Goal: Find specific page/section: Find specific page/section

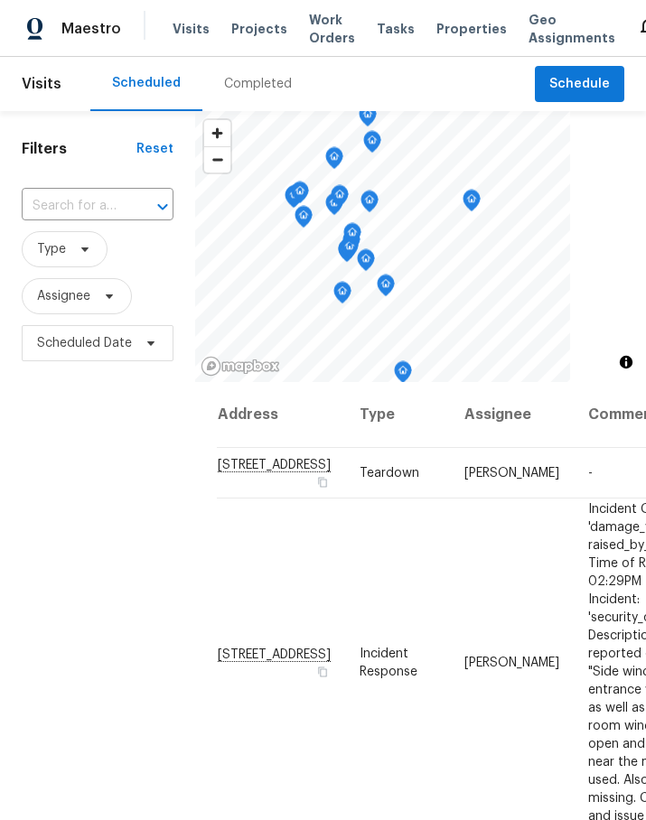
click at [323, 31] on span "Work Orders" at bounding box center [332, 29] width 46 height 36
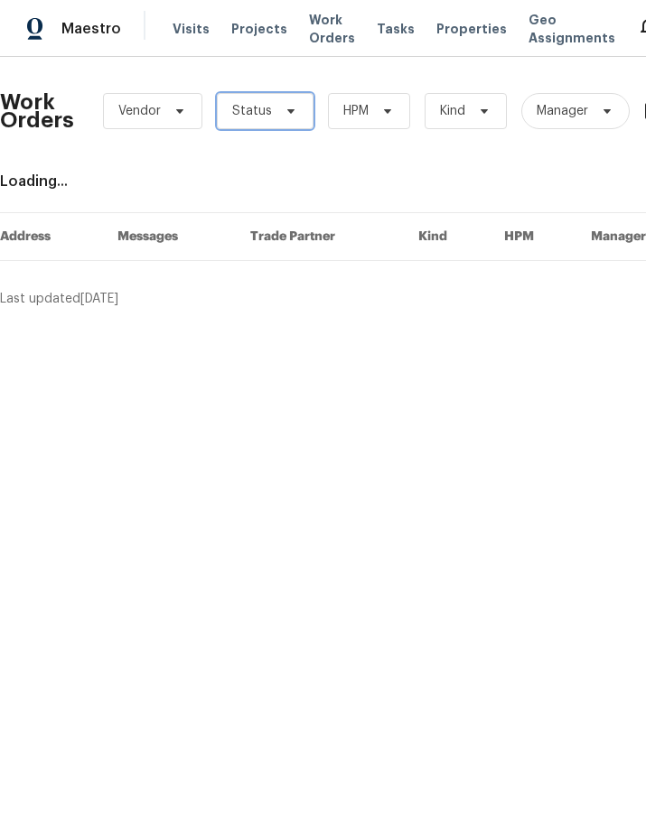
click at [272, 120] on span "Status" at bounding box center [265, 111] width 97 height 36
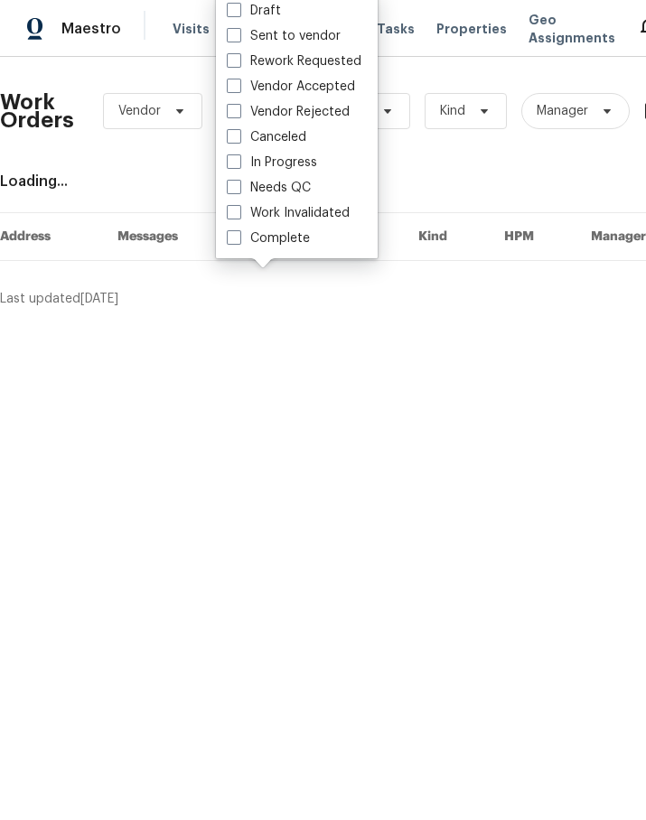
click at [295, 194] on label "Needs QC" at bounding box center [269, 188] width 84 height 18
click at [239, 191] on input "Needs QC" at bounding box center [233, 185] width 12 height 12
checkbox input "true"
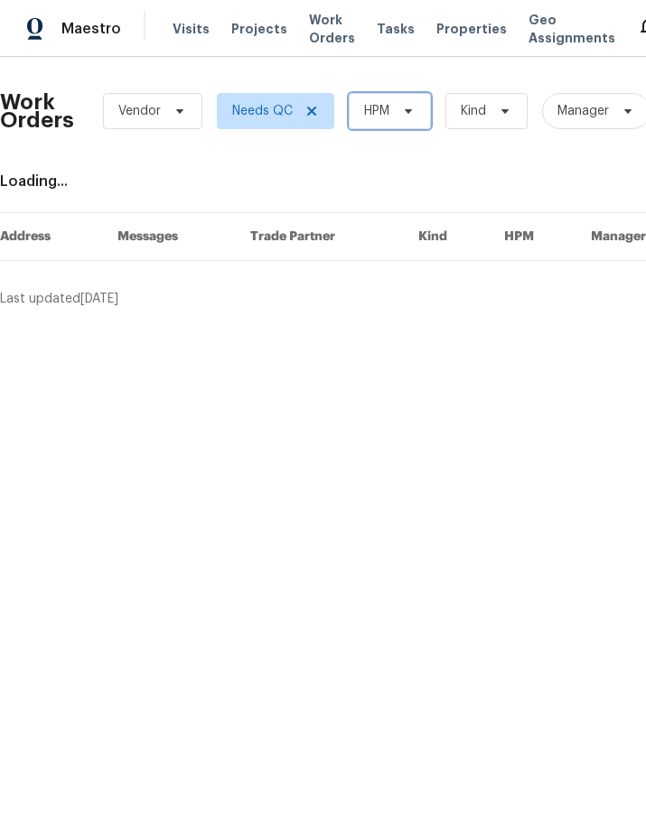
click at [398, 100] on span "HPM" at bounding box center [390, 111] width 82 height 36
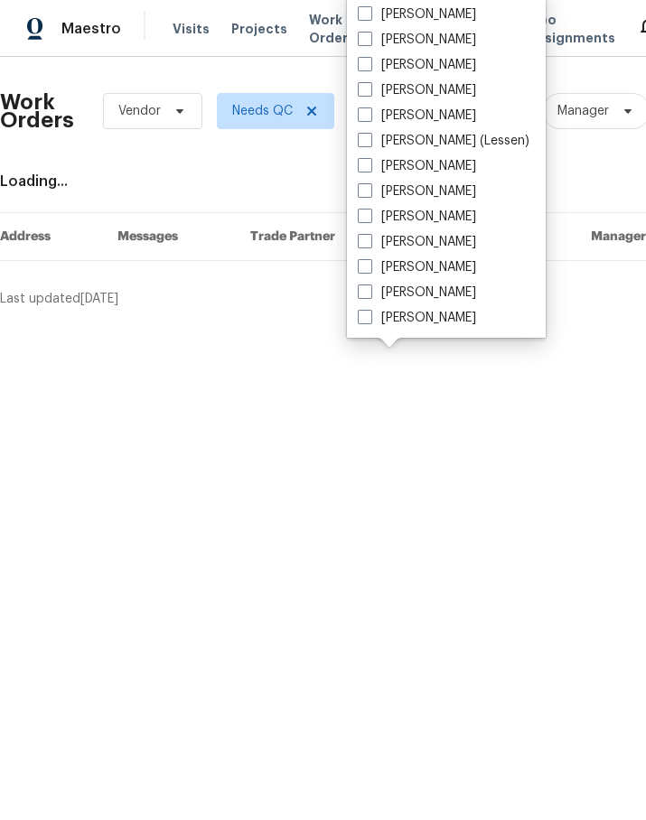
scroll to position [224, 0]
click at [440, 323] on label "[PERSON_NAME]" at bounding box center [417, 318] width 118 height 18
click at [370, 321] on input "[PERSON_NAME]" at bounding box center [364, 315] width 12 height 12
checkbox input "true"
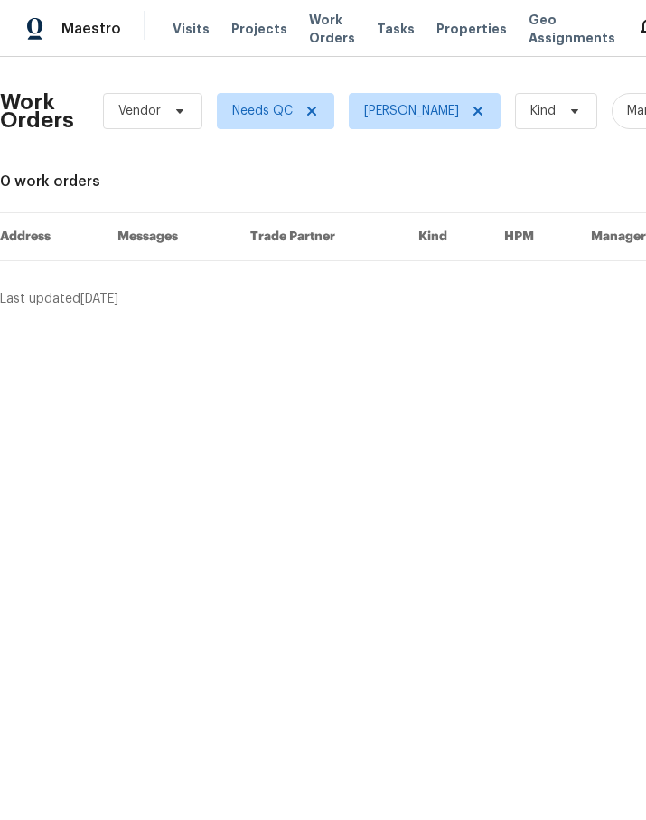
click at [80, 30] on span "Maestro" at bounding box center [91, 29] width 60 height 18
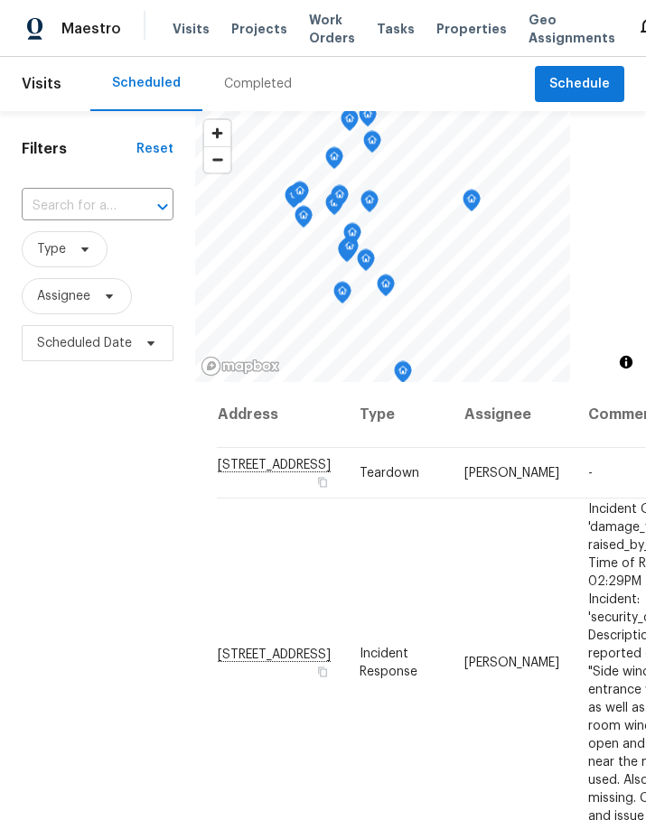
click at [258, 79] on div "Completed" at bounding box center [258, 84] width 68 height 18
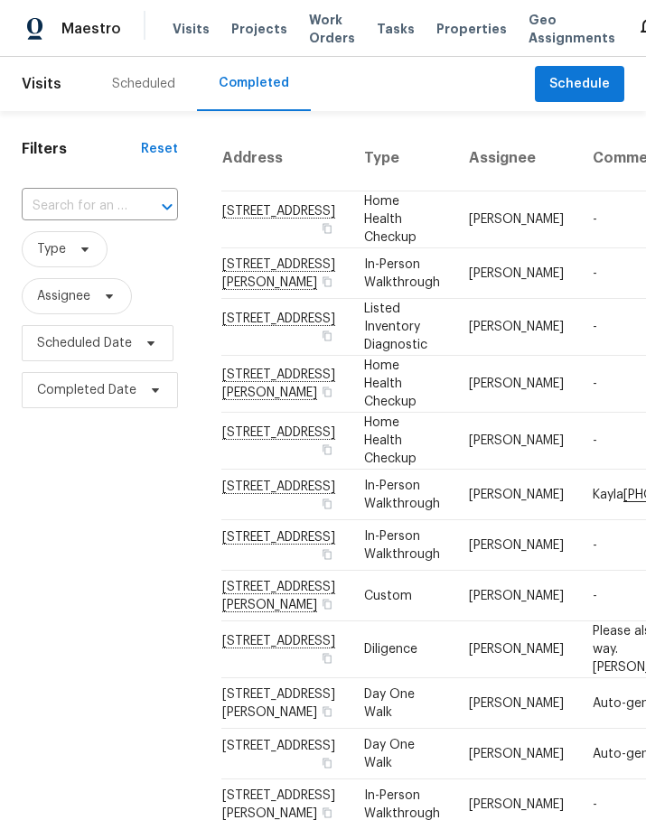
click at [134, 203] on div at bounding box center [154, 206] width 47 height 25
type input "1010 cra"
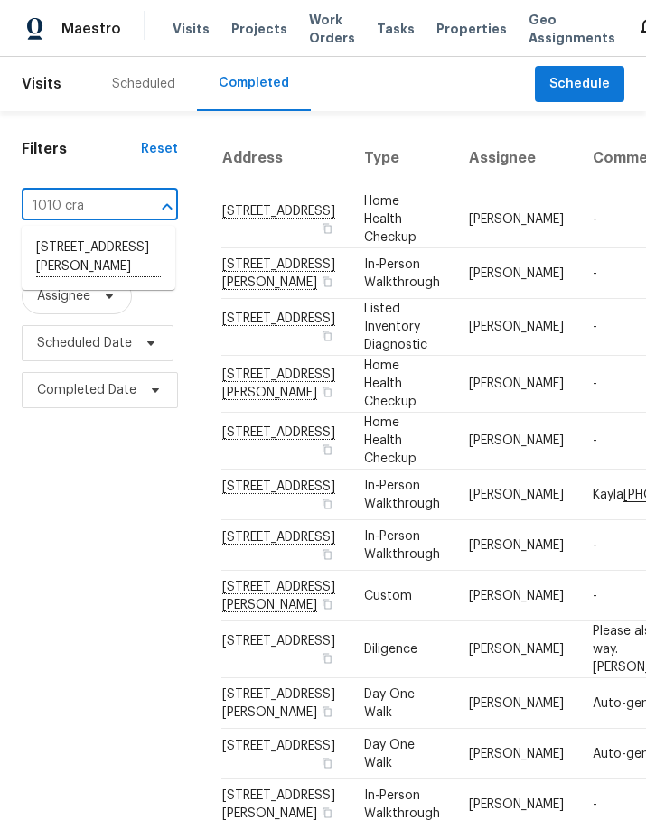
click at [109, 252] on li "[STREET_ADDRESS][PERSON_NAME]" at bounding box center [99, 258] width 154 height 50
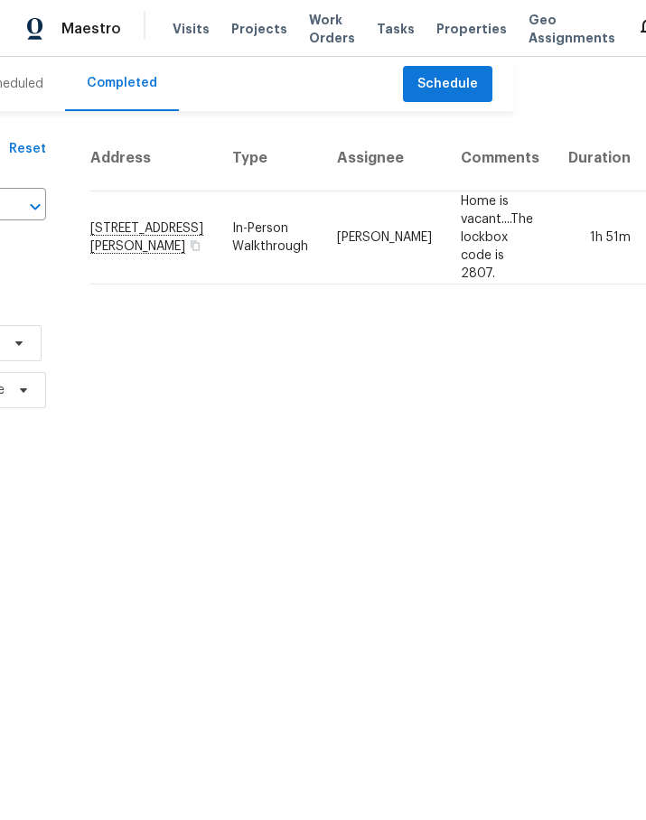
scroll to position [0, 131]
click at [332, 414] on html "Maestro Visits Projects Work Orders Tasks Properties Geo Assignments 72 [PERSON…" at bounding box center [323, 207] width 646 height 414
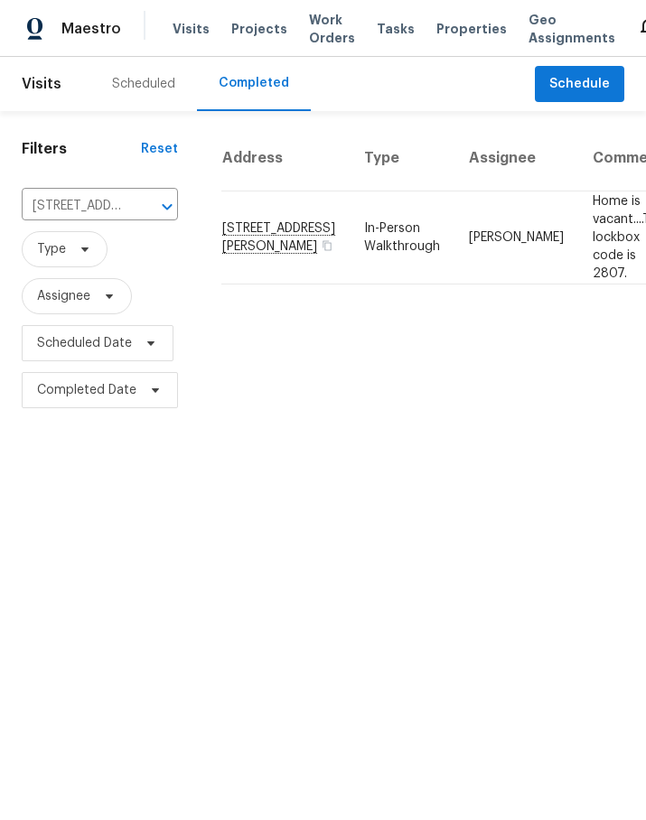
scroll to position [0, 0]
click at [449, 414] on html "Maestro Visits Projects Work Orders Tasks Properties Geo Assignments 72 [PERSON…" at bounding box center [323, 207] width 646 height 414
click at [443, 414] on html "Maestro Visits Projects Work Orders Tasks Properties Geo Assignments 72 [PERSON…" at bounding box center [323, 207] width 646 height 414
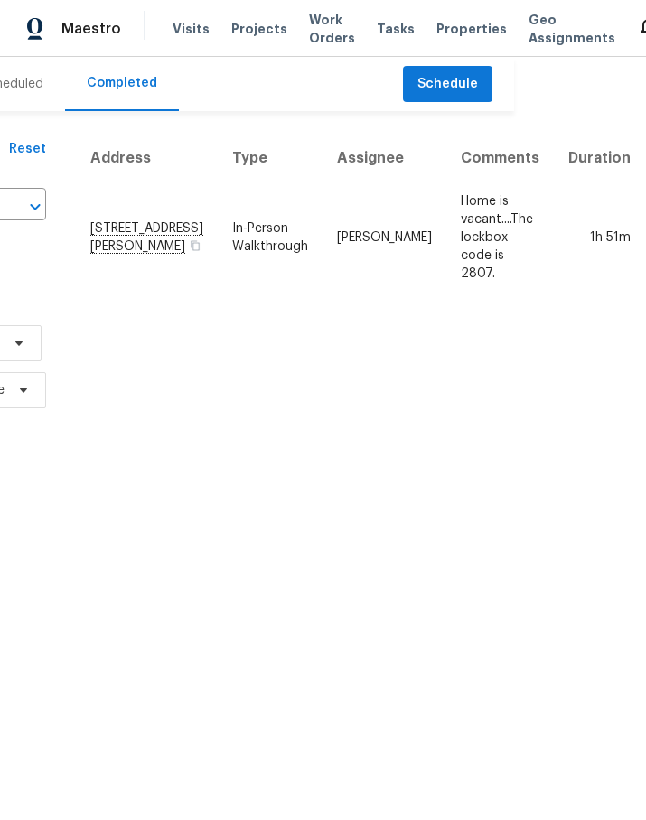
scroll to position [0, 131]
